Goal: Find specific page/section: Find specific page/section

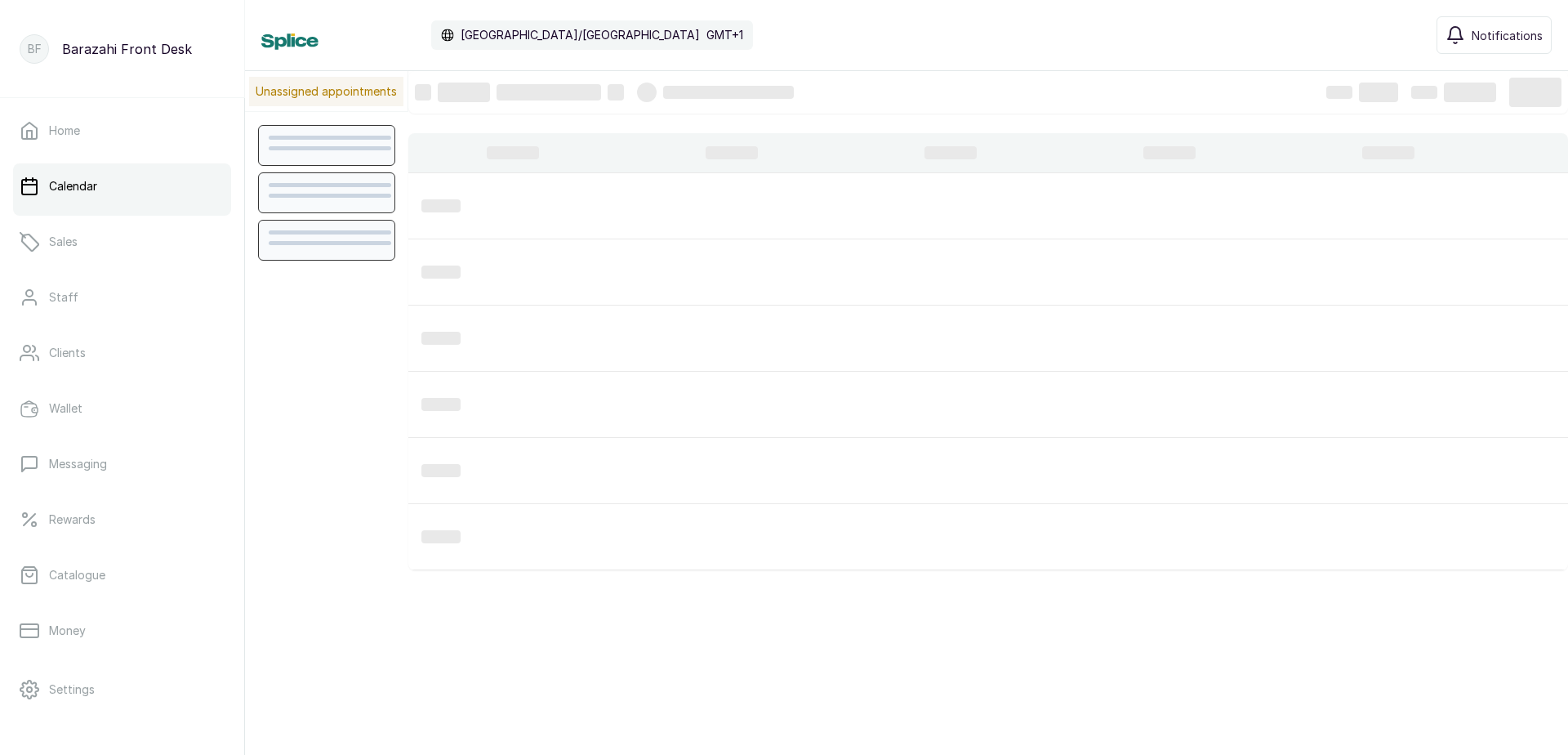
scroll to position [550, 0]
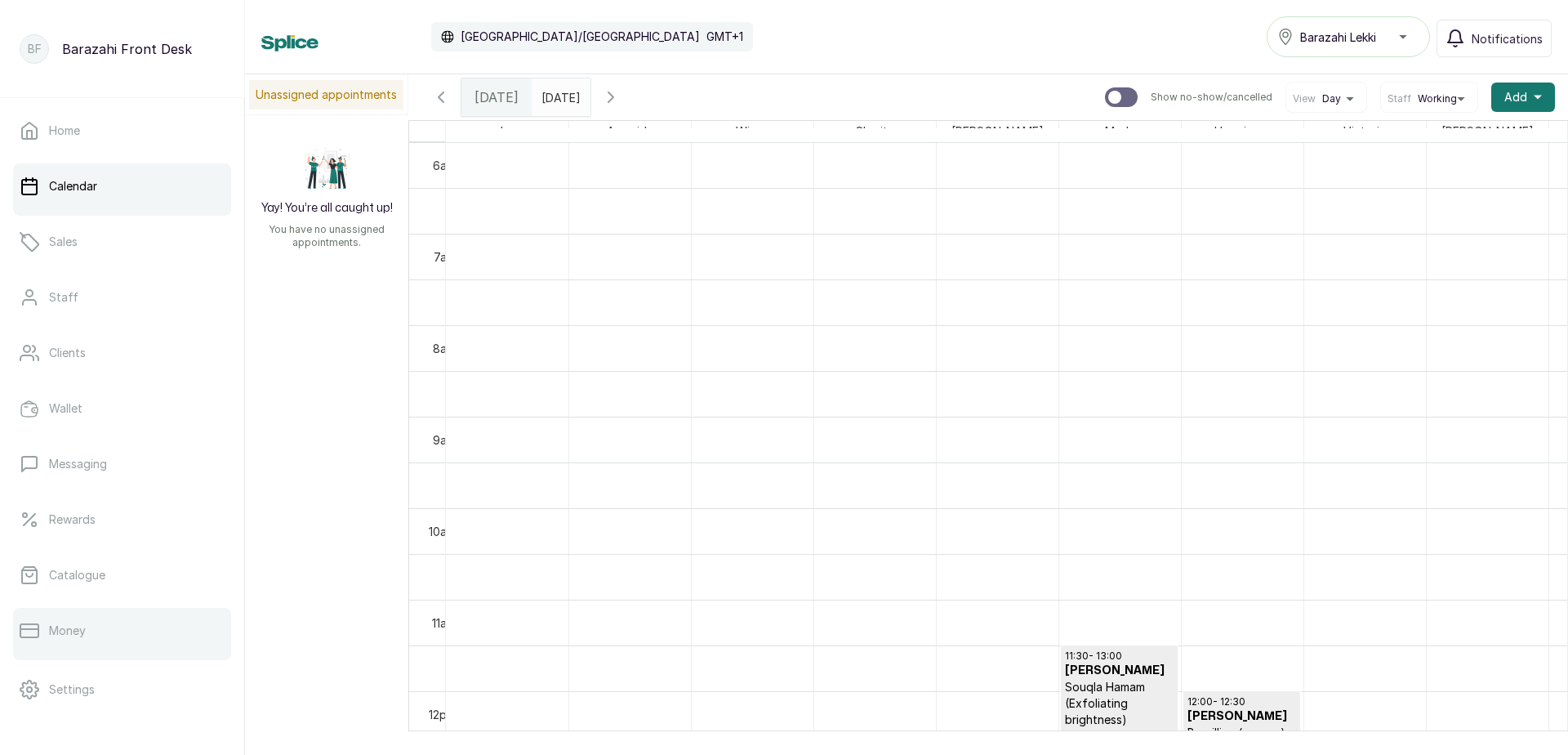
click at [64, 636] on p "Money" at bounding box center [67, 630] width 37 height 17
